Goal: Contribute content: Contribute content

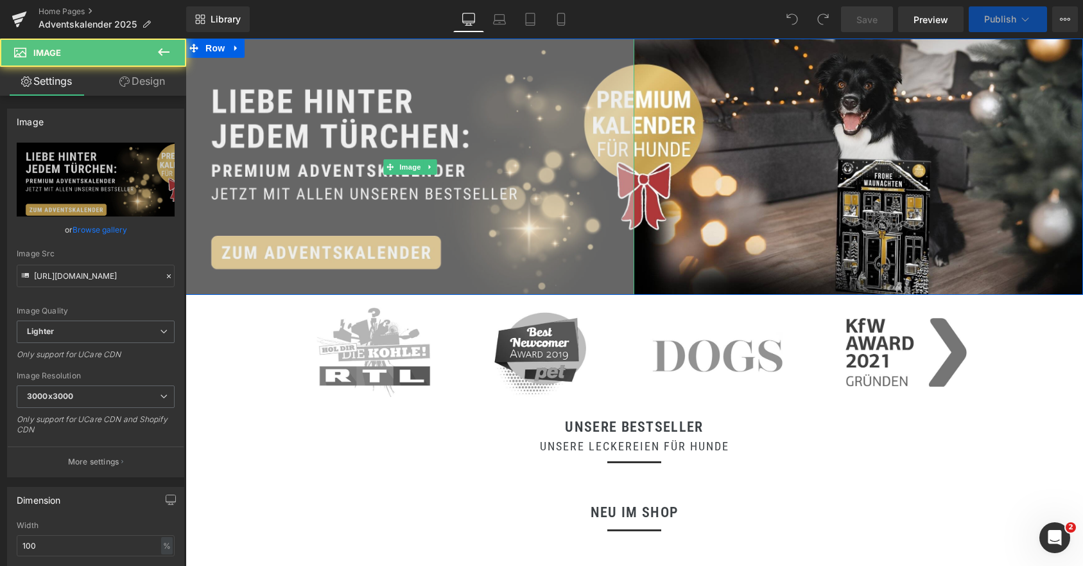
click at [357, 149] on img at bounding box center [410, 167] width 449 height 256
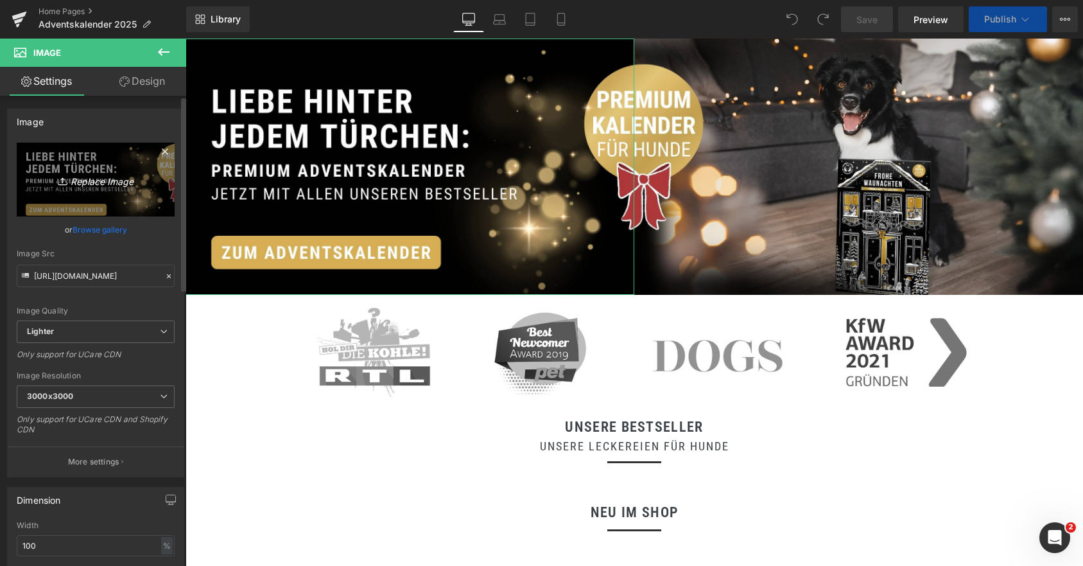
click at [87, 180] on icon "Replace Image" at bounding box center [95, 179] width 103 height 16
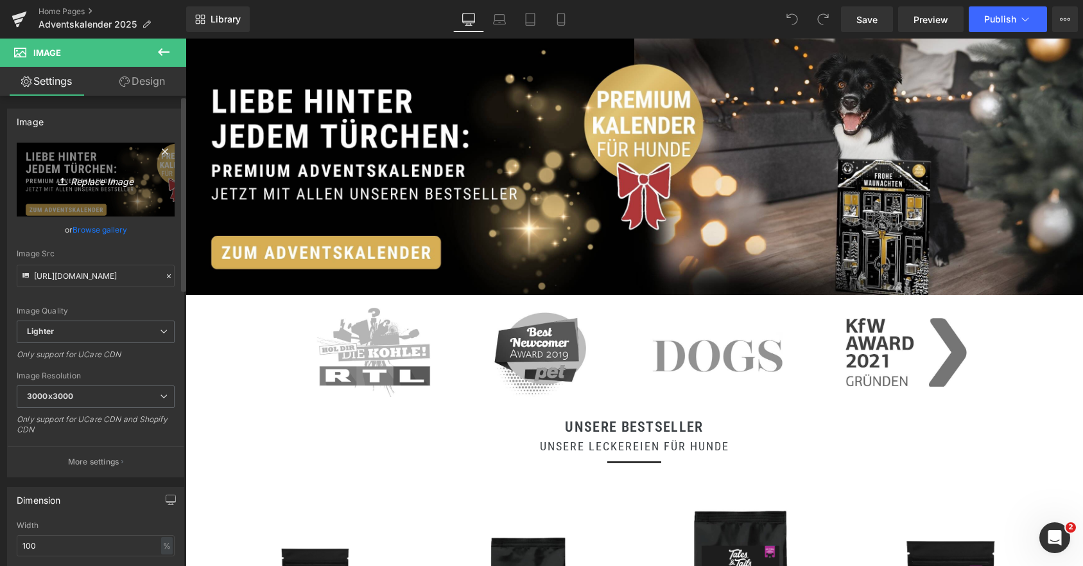
type input "C:\fakepath\1 (96).jpg"
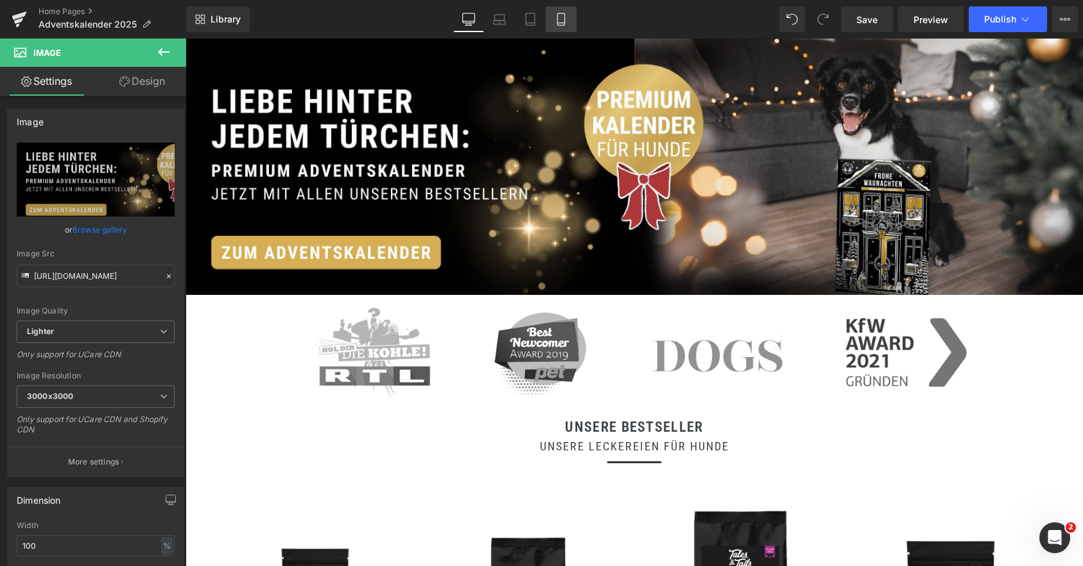
click at [555, 24] on icon at bounding box center [561, 19] width 13 height 13
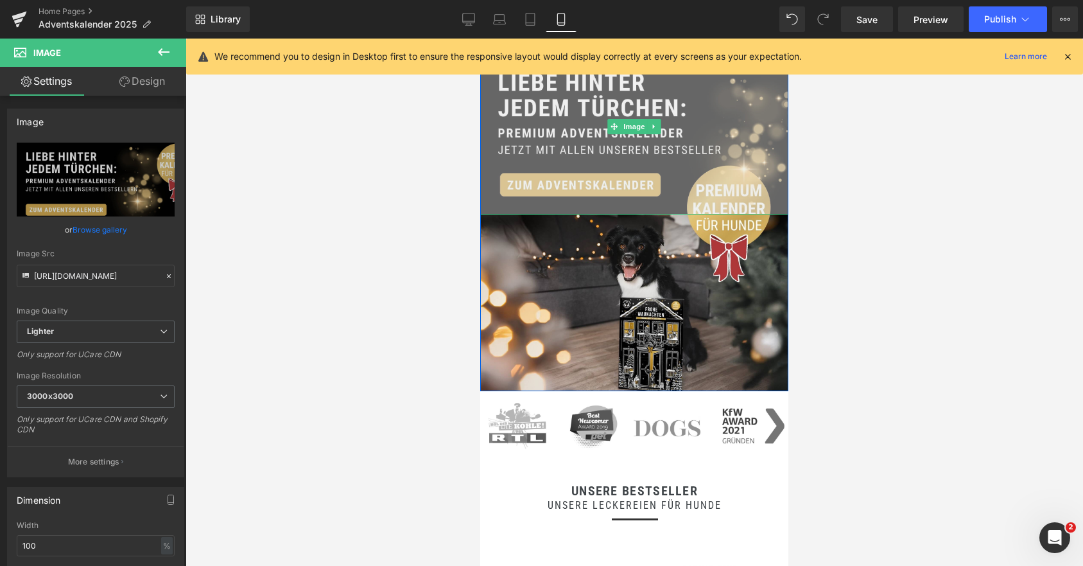
click at [711, 162] on img at bounding box center [634, 127] width 308 height 176
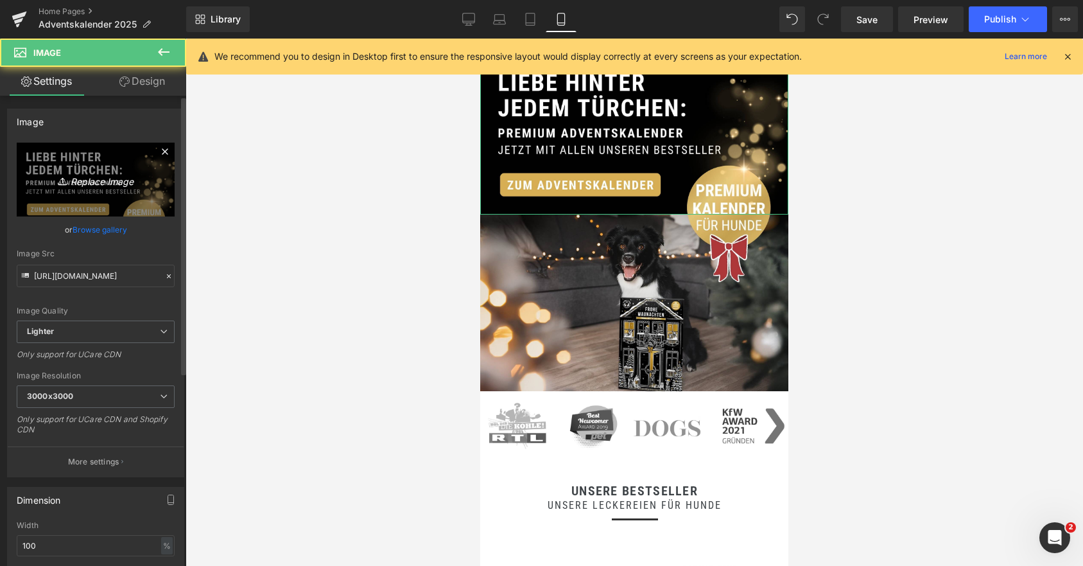
click at [105, 175] on icon "Replace Image" at bounding box center [95, 179] width 103 height 16
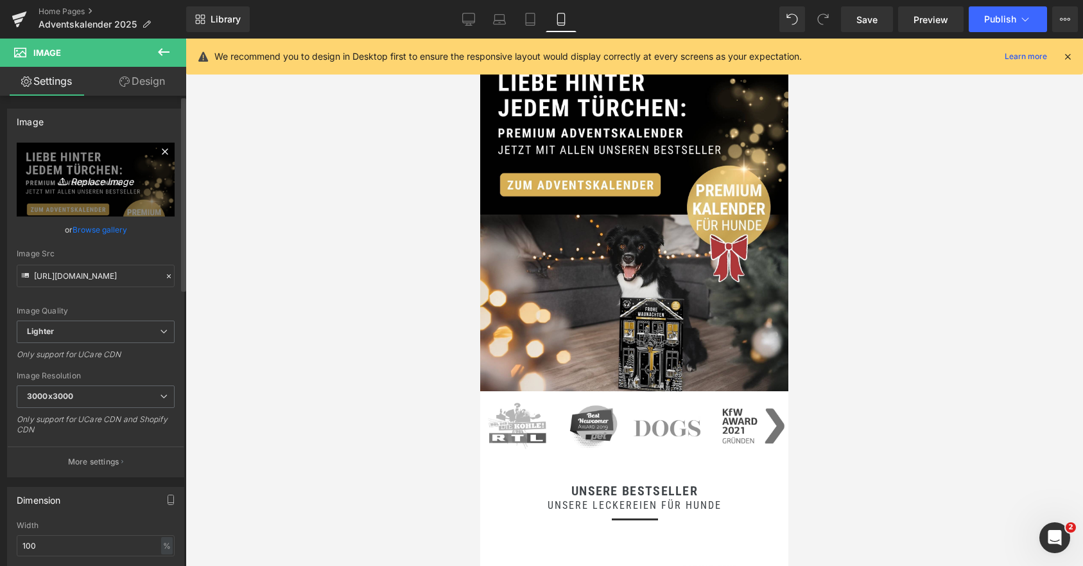
type input "C:\fakepath\3 (80).jpg"
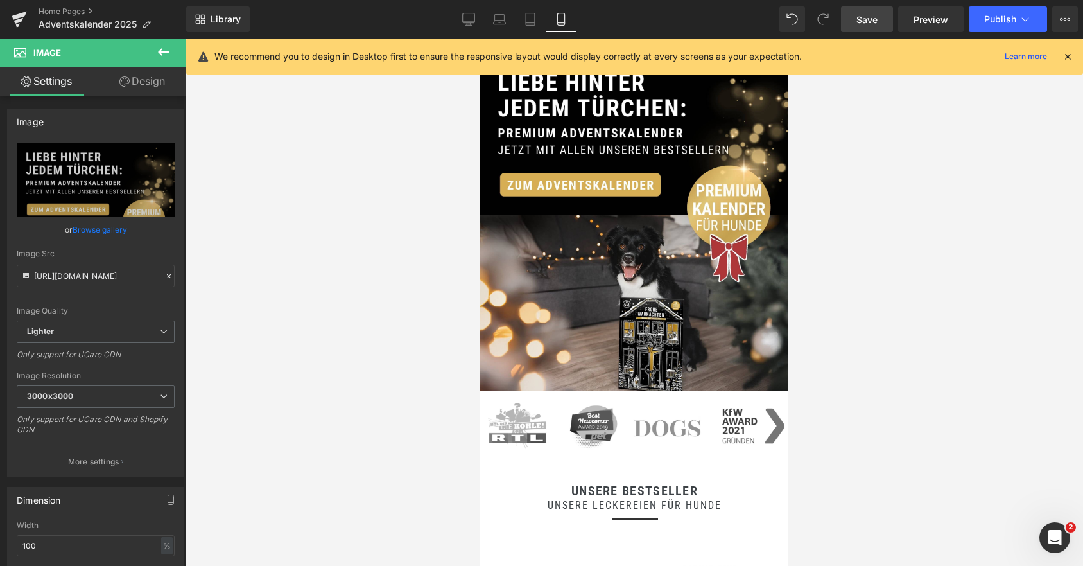
click at [872, 15] on span "Save" at bounding box center [866, 19] width 21 height 13
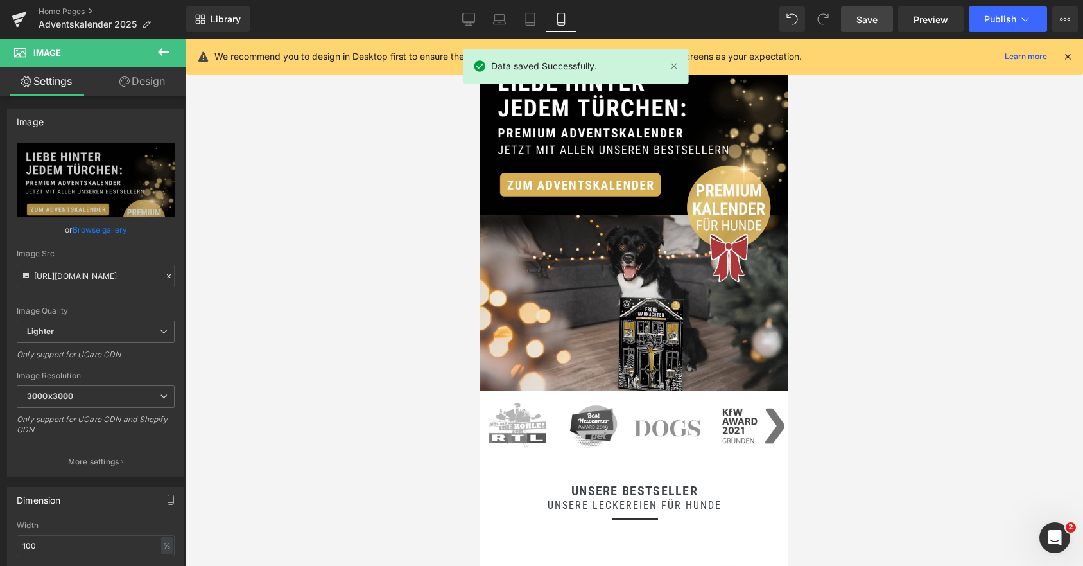
click at [1066, 58] on icon at bounding box center [1068, 57] width 12 height 12
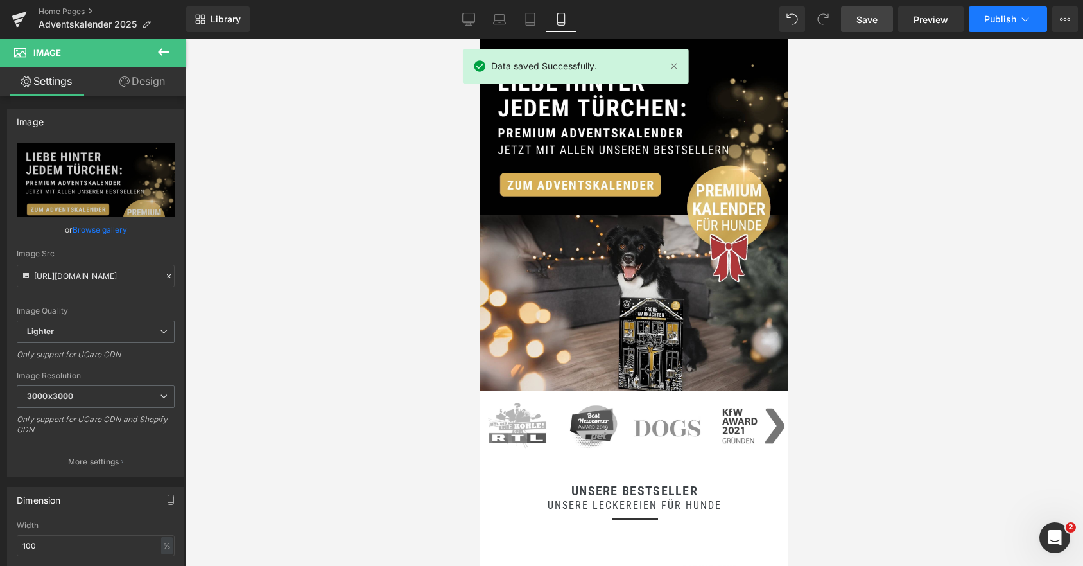
click at [1029, 22] on icon at bounding box center [1025, 19] width 13 height 13
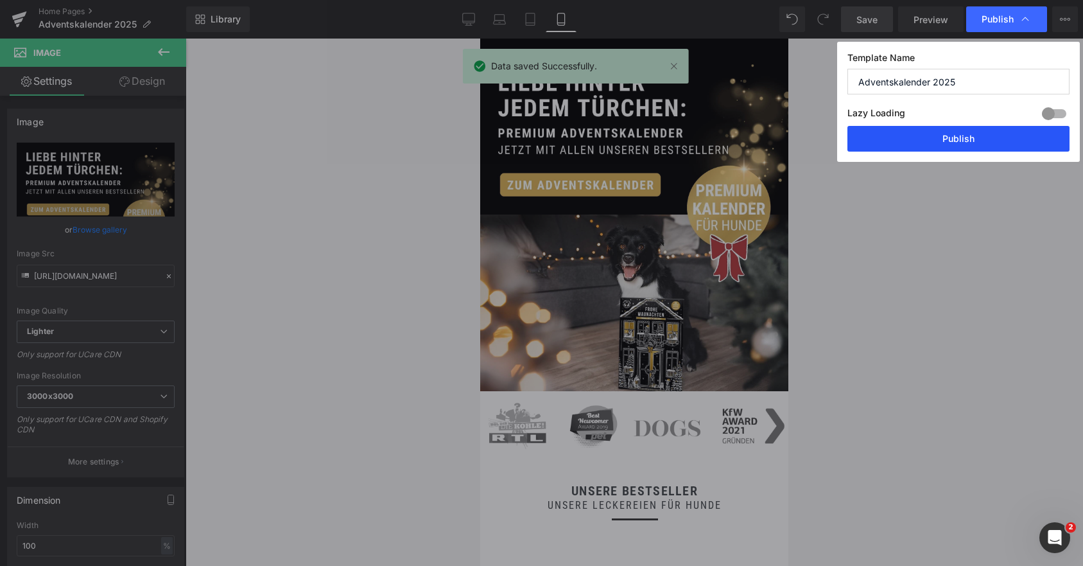
click at [940, 136] on button "Publish" at bounding box center [958, 139] width 222 height 26
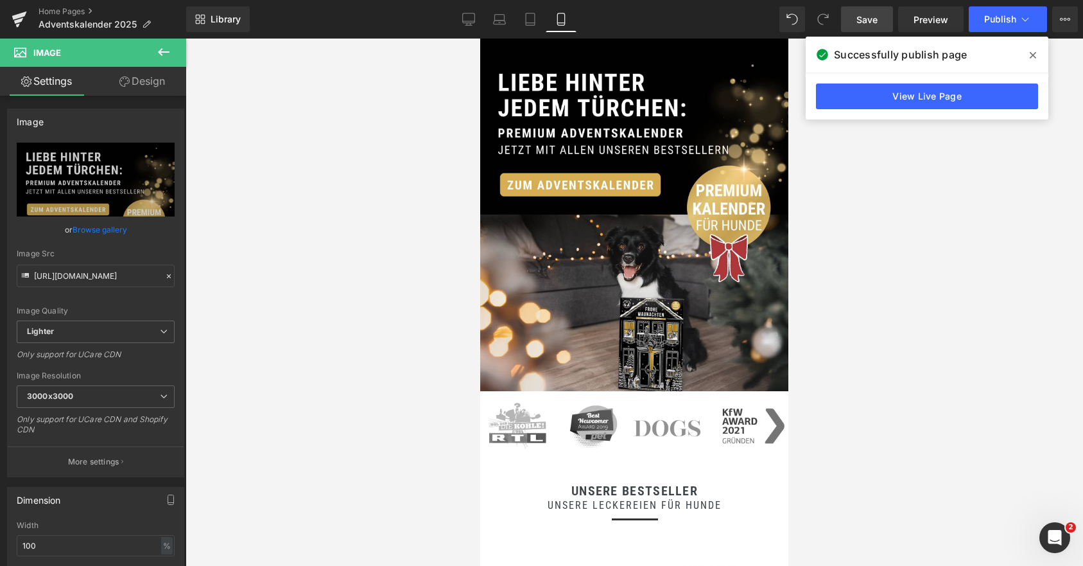
click at [1027, 49] on span at bounding box center [1033, 55] width 21 height 21
